Goal: Leave review/rating

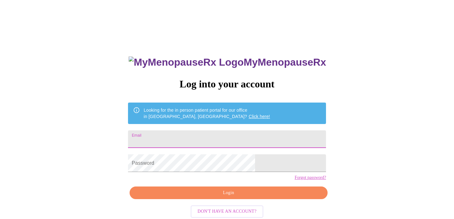
click at [180, 142] on input "Email" at bounding box center [227, 139] width 198 height 18
type input "[PERSON_NAME][EMAIL_ADDRESS][DOMAIN_NAME]"
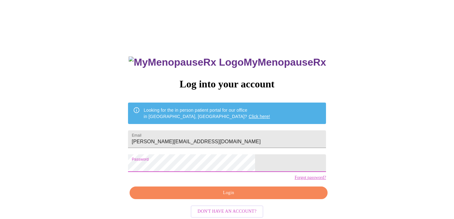
click at [211, 197] on span "Login" at bounding box center [228, 193] width 183 height 8
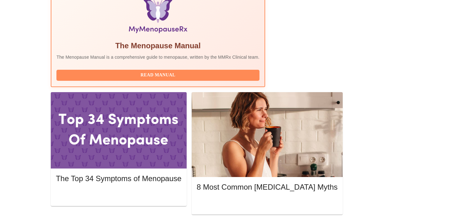
scroll to position [215, 0]
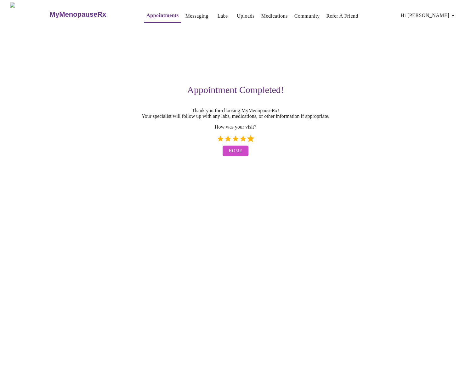
click at [249, 142] on label "5 Stars" at bounding box center [251, 139] width 8 height 8
click at [217, 141] on input "5 Stars" at bounding box center [216, 141] width 0 height 0
radio input "true"
click at [231, 155] on span "Home" at bounding box center [236, 151] width 14 height 8
